Goal: Find specific page/section: Find specific page/section

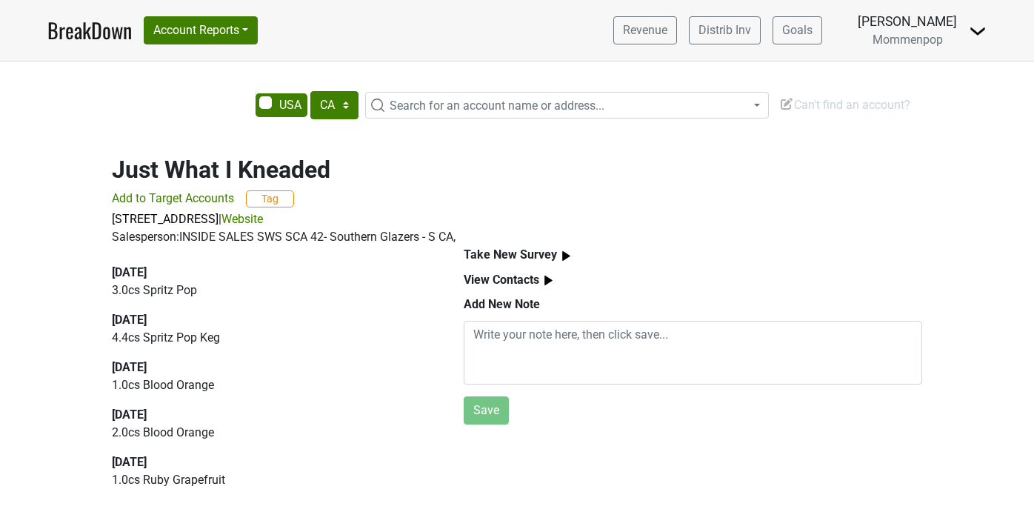
select select "CA"
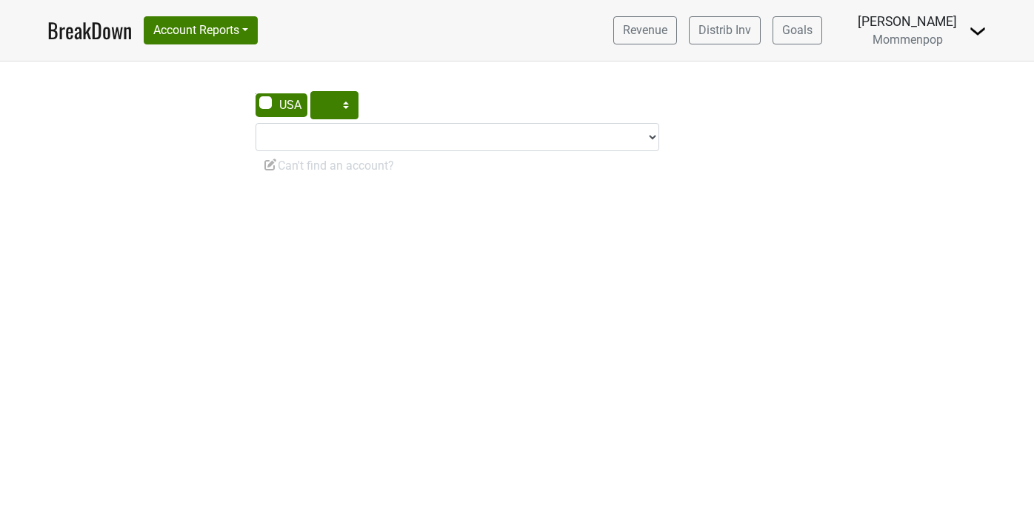
select select "CA"
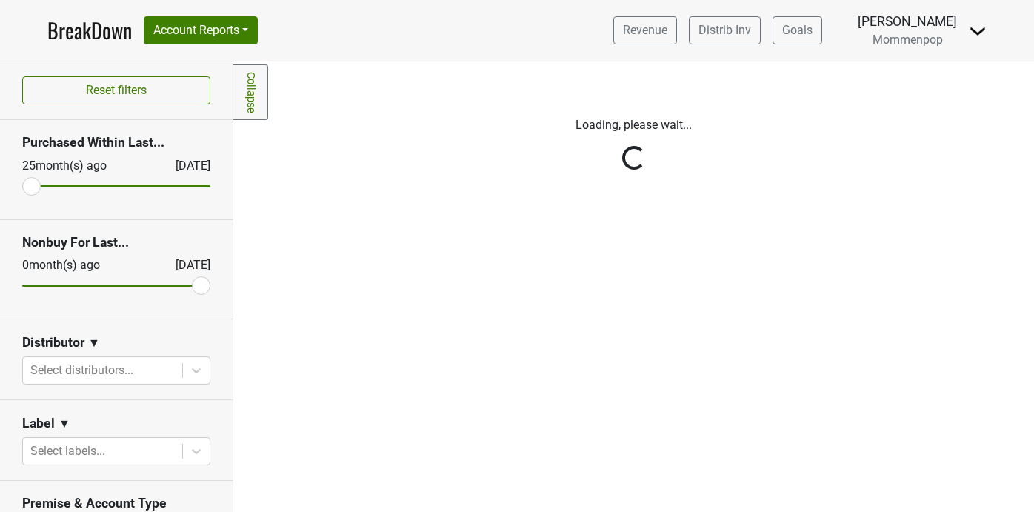
click at [257, 89] on link "Collapse" at bounding box center [250, 92] width 35 height 56
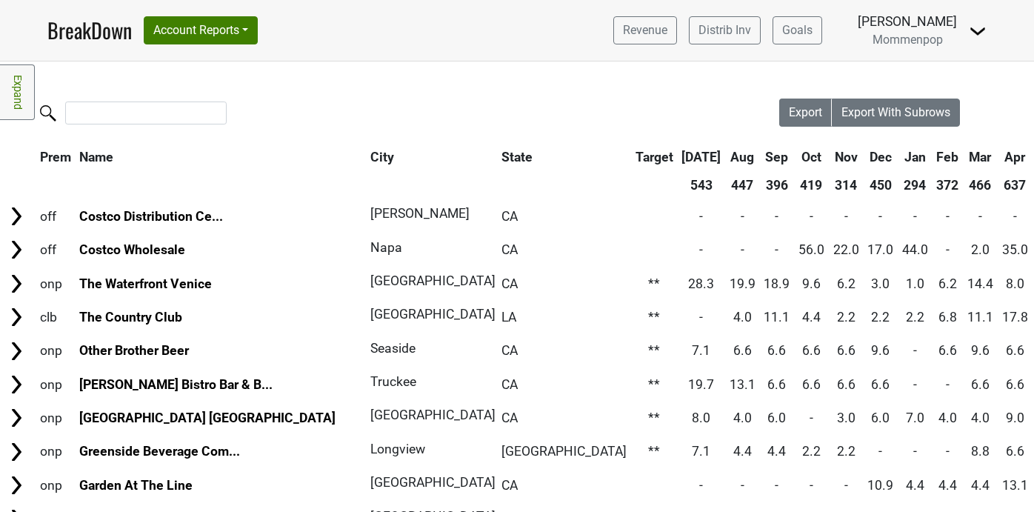
click at [16, 96] on link "Expand" at bounding box center [17, 92] width 35 height 56
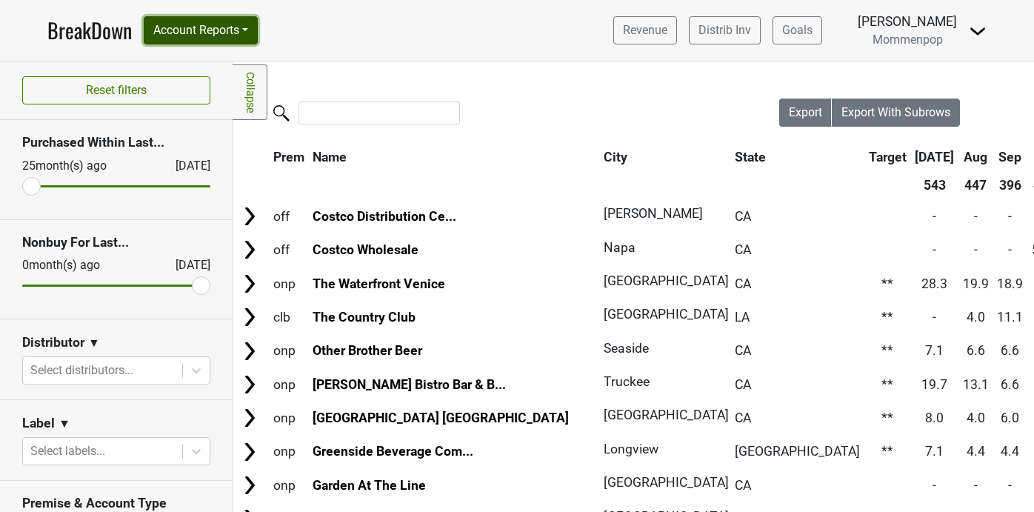
click at [249, 40] on button "Account Reports" at bounding box center [201, 30] width 114 height 28
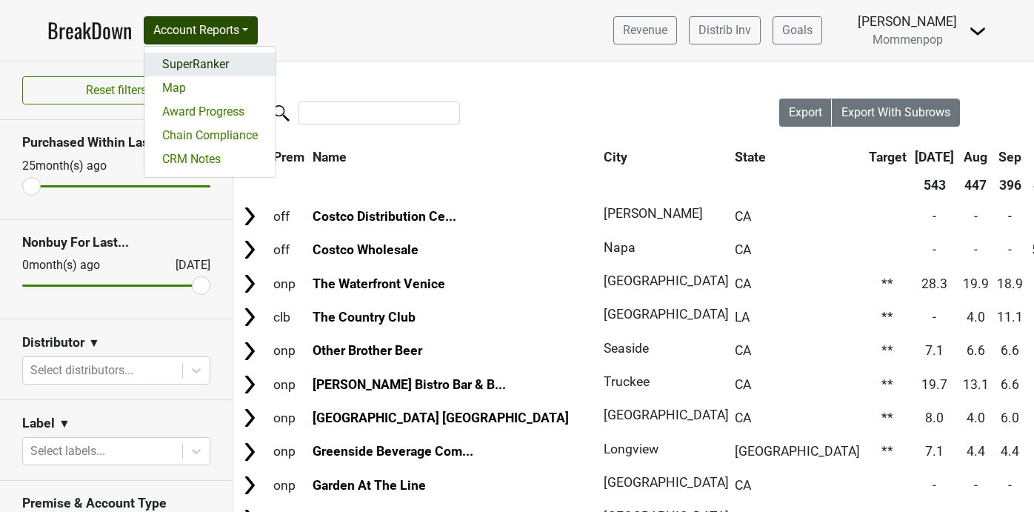
click at [239, 61] on link "SuperRanker" at bounding box center [209, 65] width 131 height 24
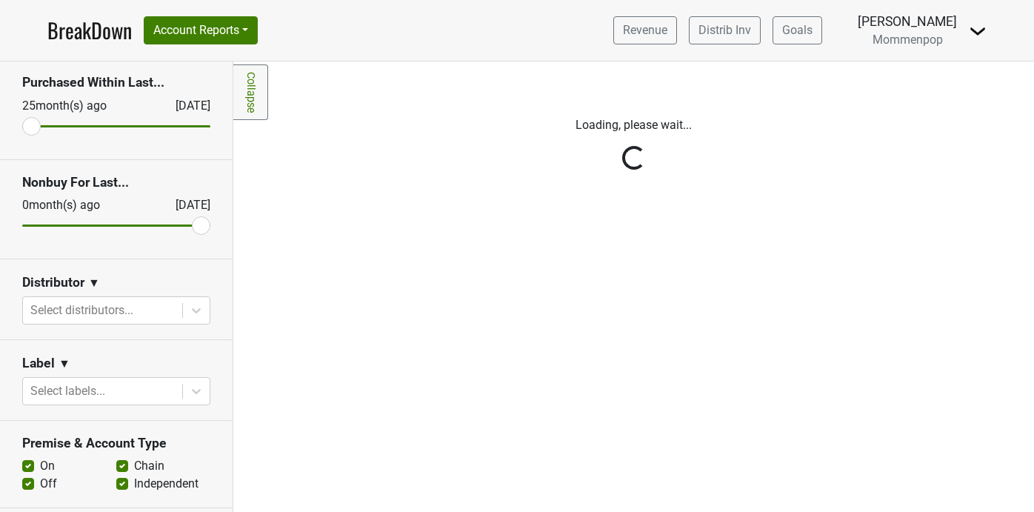
scroll to position [84, 0]
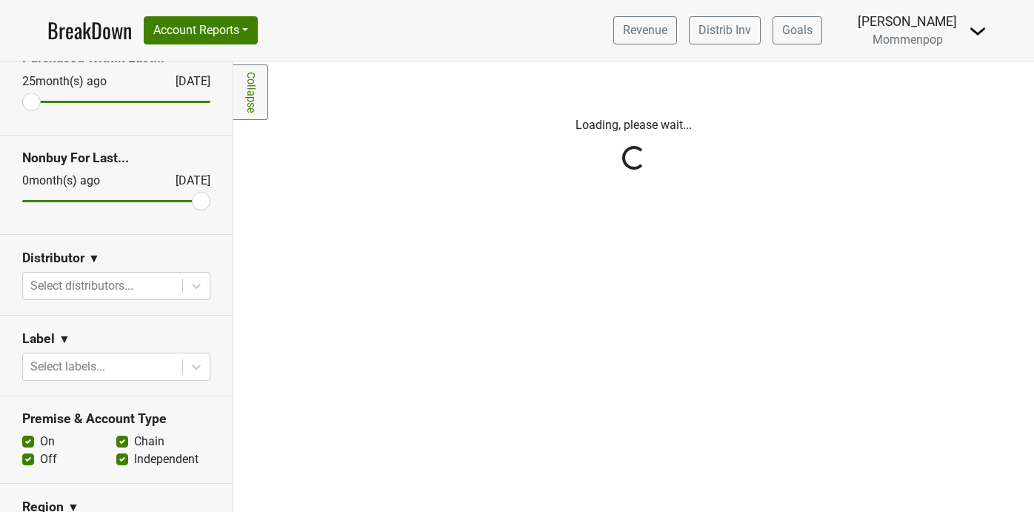
click at [194, 295] on div "Reset filters Purchased Within Last... [DATE] [DATE] Nonbuy For Last... [DATE] …" at bounding box center [116, 286] width 233 height 450
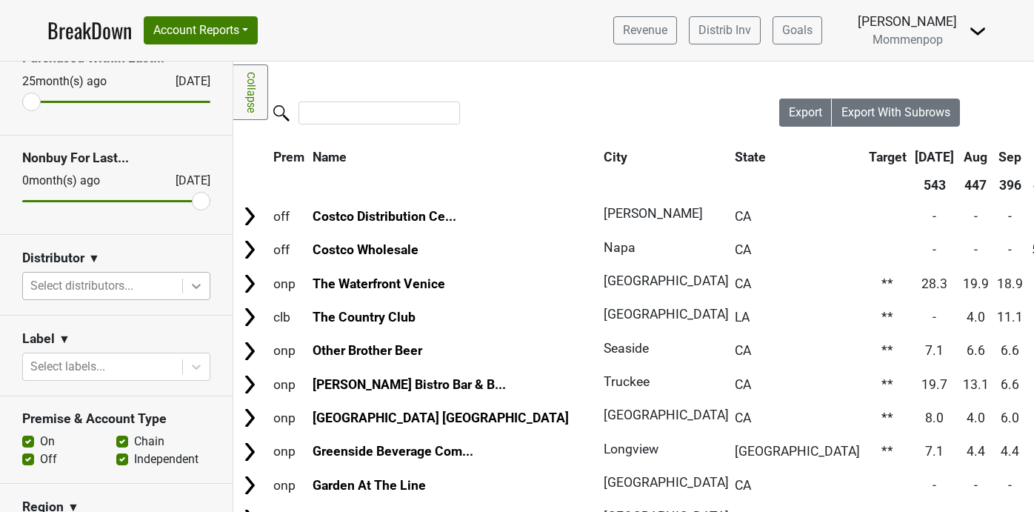
click at [198, 287] on icon at bounding box center [196, 285] width 15 height 15
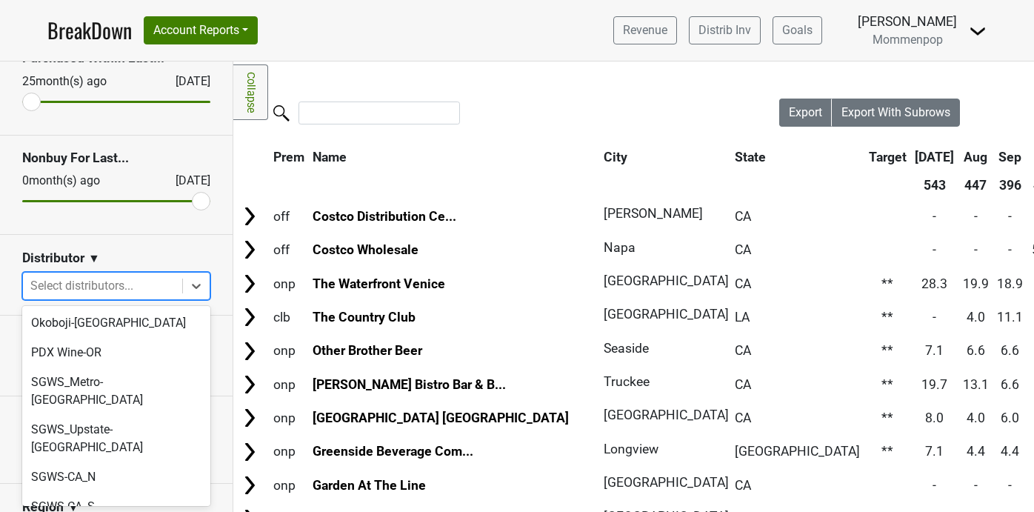
scroll to position [486, 0]
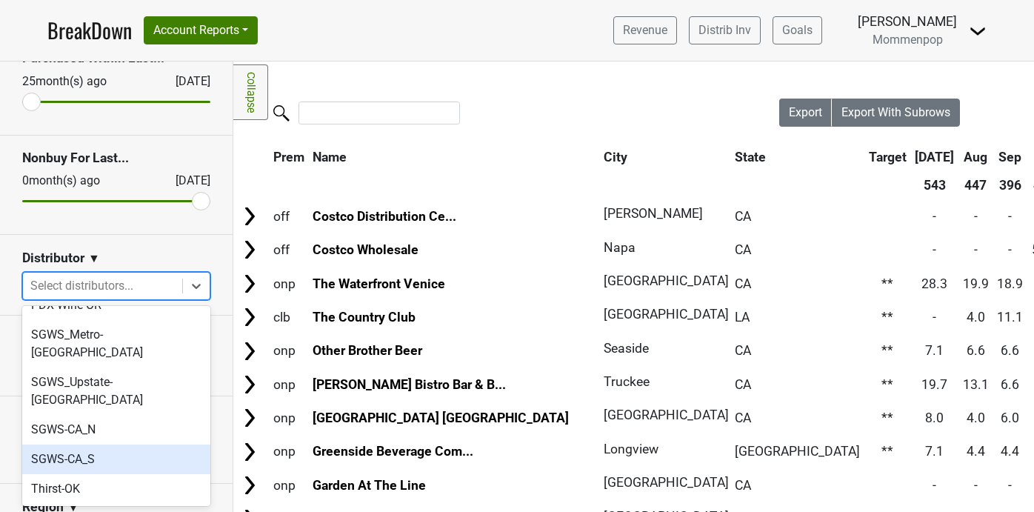
click at [158, 444] on div "SGWS-CA_S" at bounding box center [116, 459] width 188 height 30
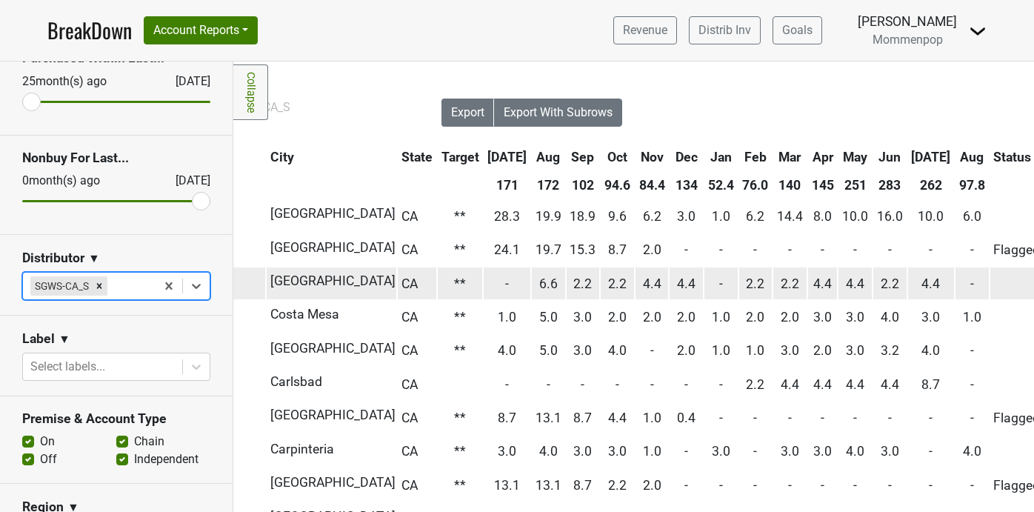
scroll to position [0, 372]
